Goal: Navigation & Orientation: Find specific page/section

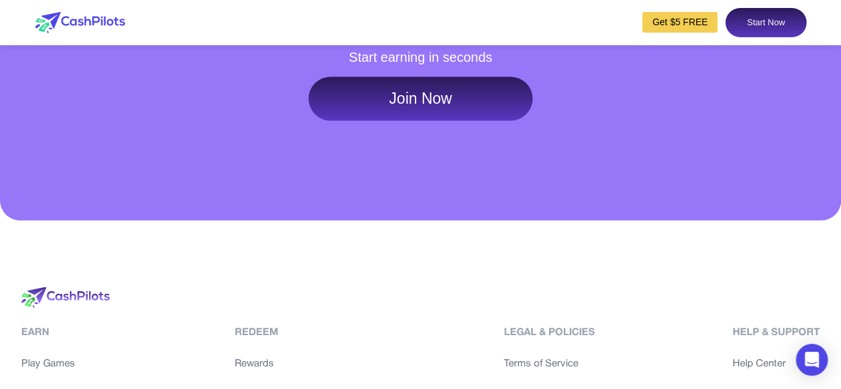
scroll to position [6460, 0]
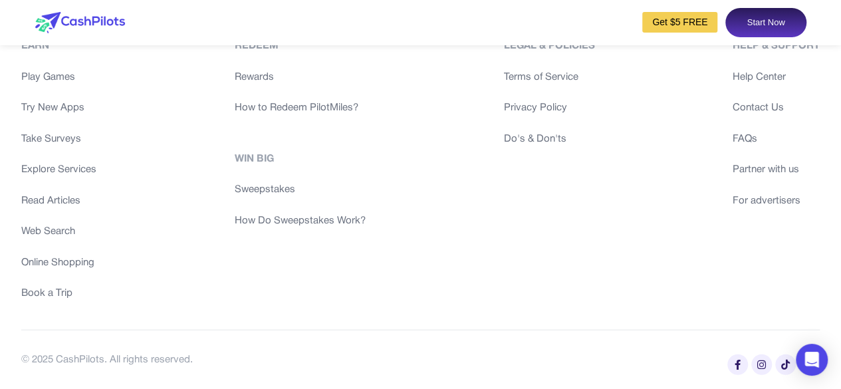
click at [51, 205] on link "Read Articles" at bounding box center [58, 201] width 75 height 15
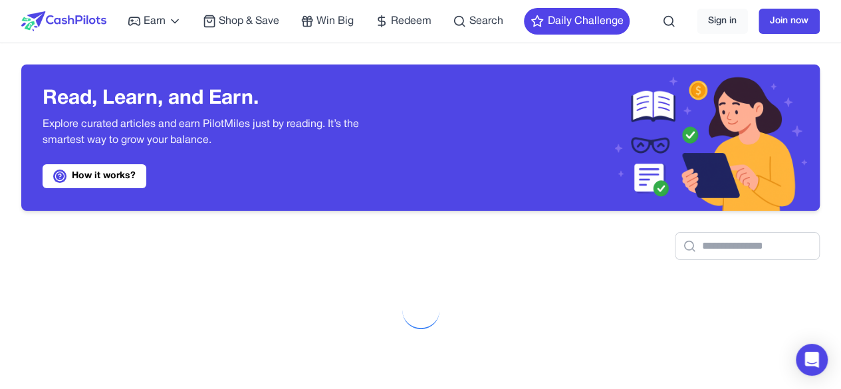
click at [86, 21] on img at bounding box center [63, 21] width 85 height 20
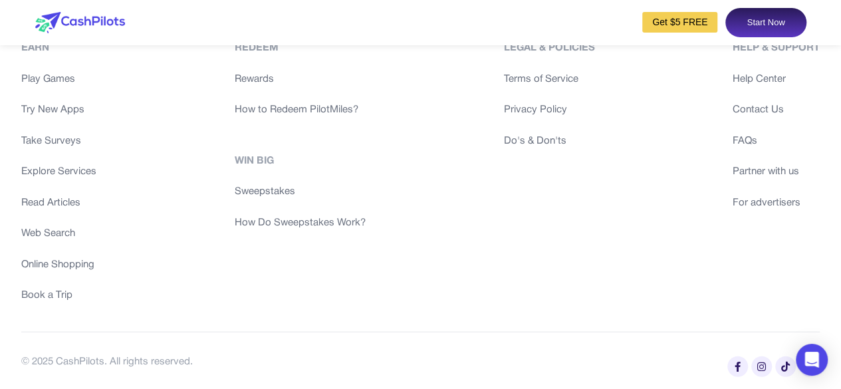
scroll to position [6382, 0]
click at [62, 181] on link "Explore Services" at bounding box center [58, 173] width 75 height 15
